Goal: Information Seeking & Learning: Learn about a topic

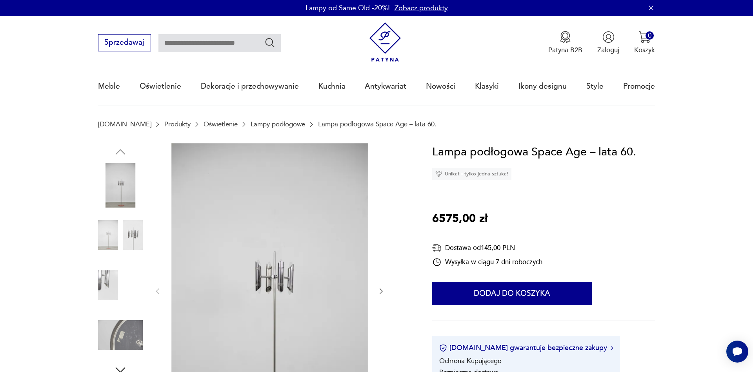
click at [277, 270] on img at bounding box center [269, 290] width 196 height 295
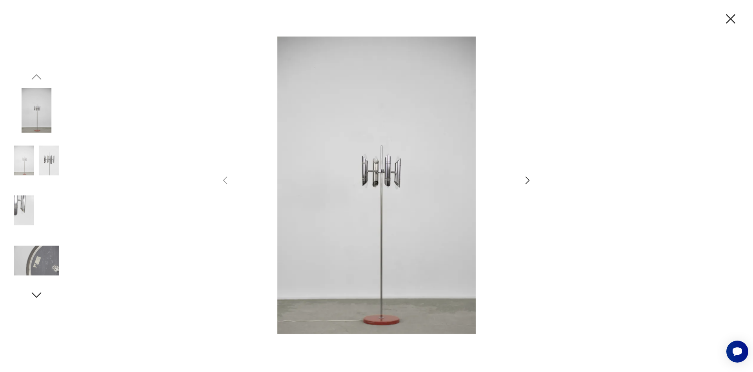
click at [47, 155] on img at bounding box center [36, 160] width 45 height 45
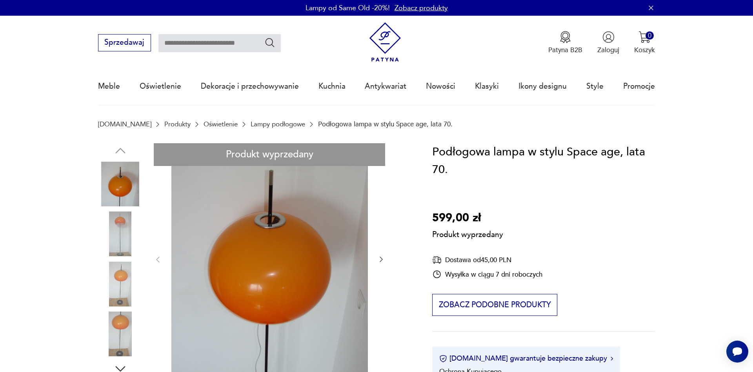
click at [128, 234] on div "Produkt wyprzedany Opis produktu Podłogowa lampa w stylu Space age, lata 70. Wy…" at bounding box center [254, 366] width 312 height 446
click at [122, 235] on div "Produkt wyprzedany Opis produktu Podłogowa lampa w stylu Space age, lata 70. Wy…" at bounding box center [254, 366] width 312 height 446
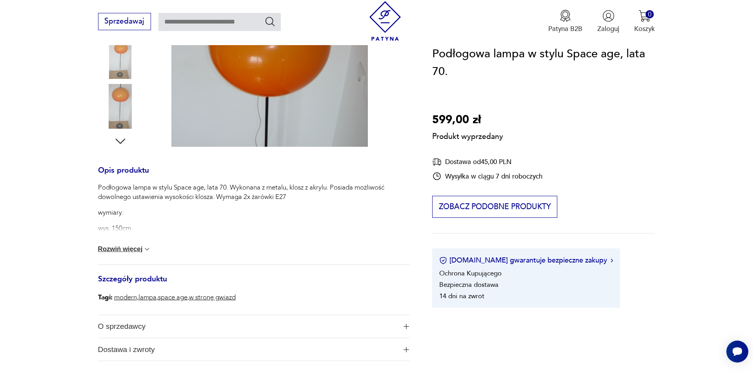
scroll to position [254, 0]
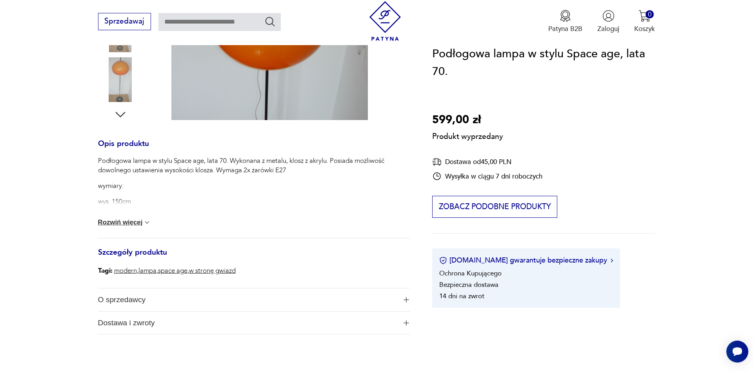
click at [122, 76] on div "Produkt wyprzedany Opis produktu Podłogowa lampa w stylu Space age, lata 70. Wy…" at bounding box center [254, 112] width 312 height 446
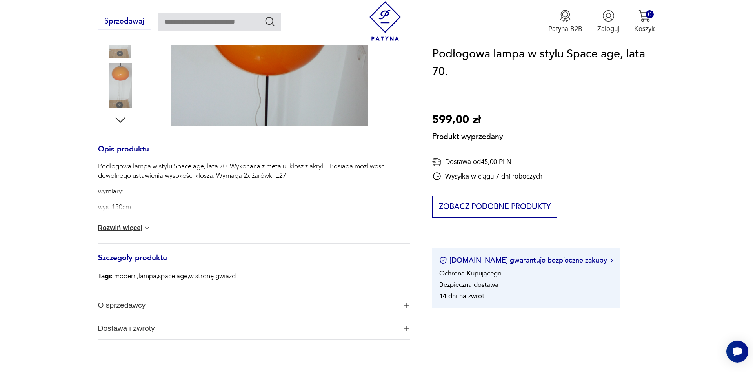
scroll to position [0, 0]
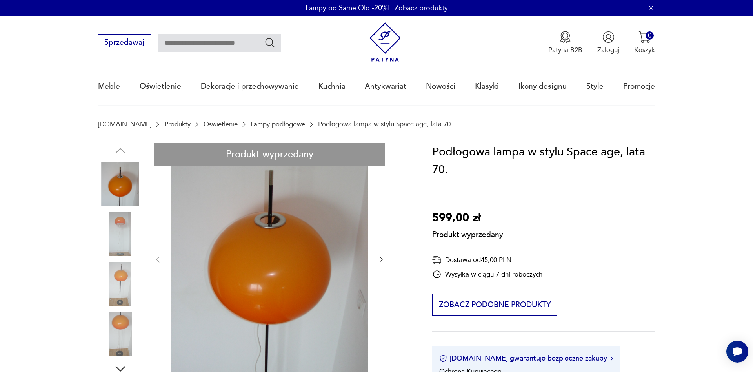
click at [120, 146] on div "Produkt wyprzedany Opis produktu Podłogowa lampa w stylu Space age, lata 70. Wy…" at bounding box center [254, 366] width 312 height 446
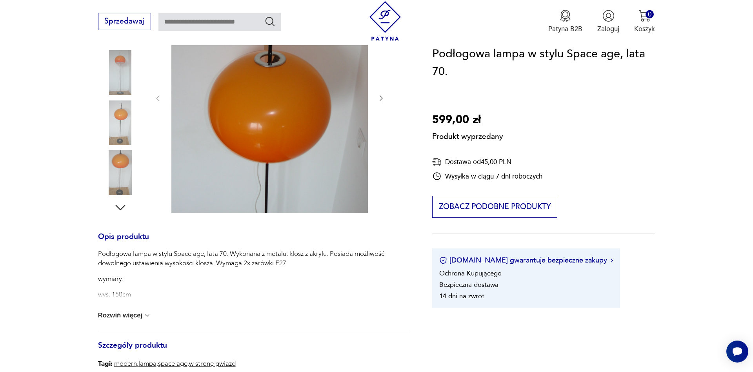
scroll to position [169, 0]
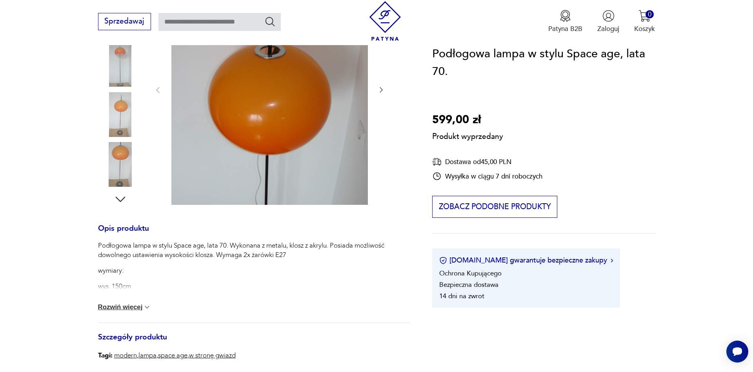
click at [156, 88] on div "Produkt wyprzedany Opis produktu Podłogowa lampa w stylu Space age, lata 70. Wy…" at bounding box center [254, 197] width 312 height 446
click at [158, 90] on div "Produkt wyprzedany Opis produktu Podłogowa lampa w stylu Space age, lata 70. Wy…" at bounding box center [254, 197] width 312 height 446
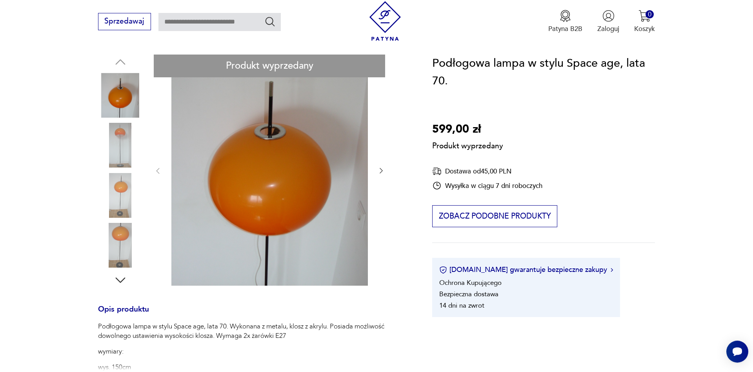
scroll to position [42, 0]
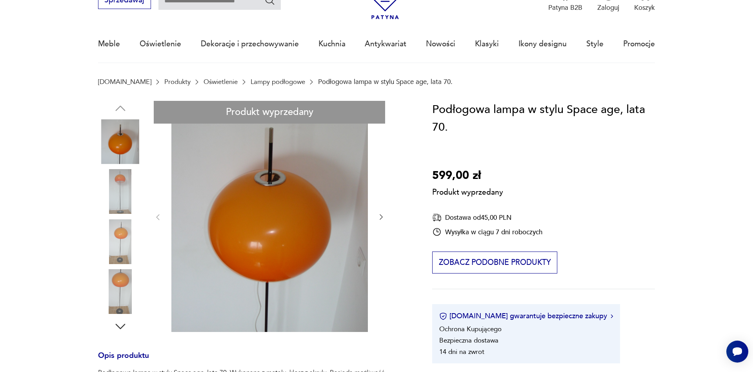
click at [421, 176] on section "Produkt wyprzedany Opis produktu Podłogowa lampa w stylu Space age, lata 70. Wy…" at bounding box center [376, 335] width 753 height 468
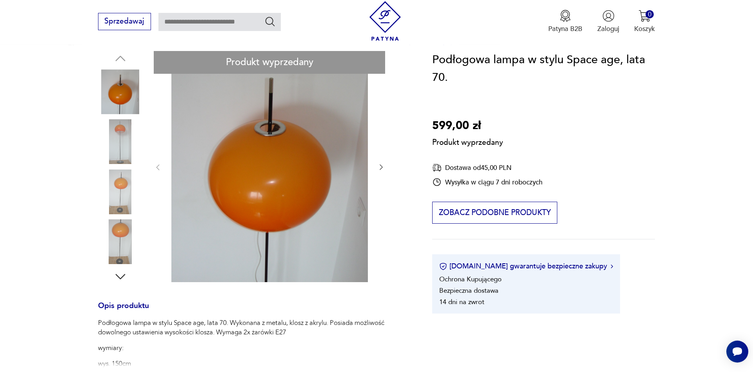
scroll to position [127, 0]
